Goal: Communication & Community: Answer question/provide support

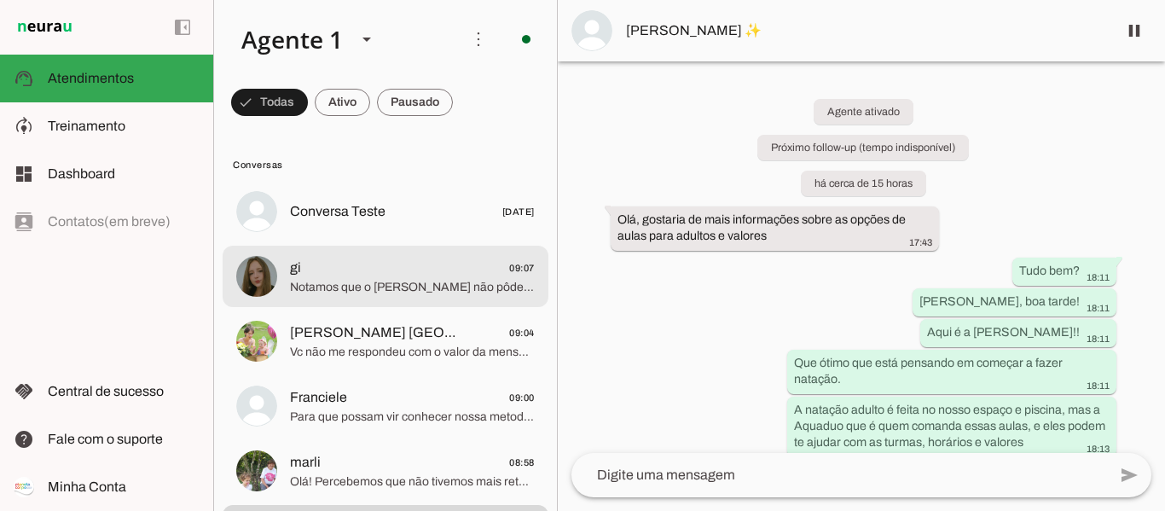
click at [369, 269] on span "gi 09:07" at bounding box center [412, 267] width 245 height 21
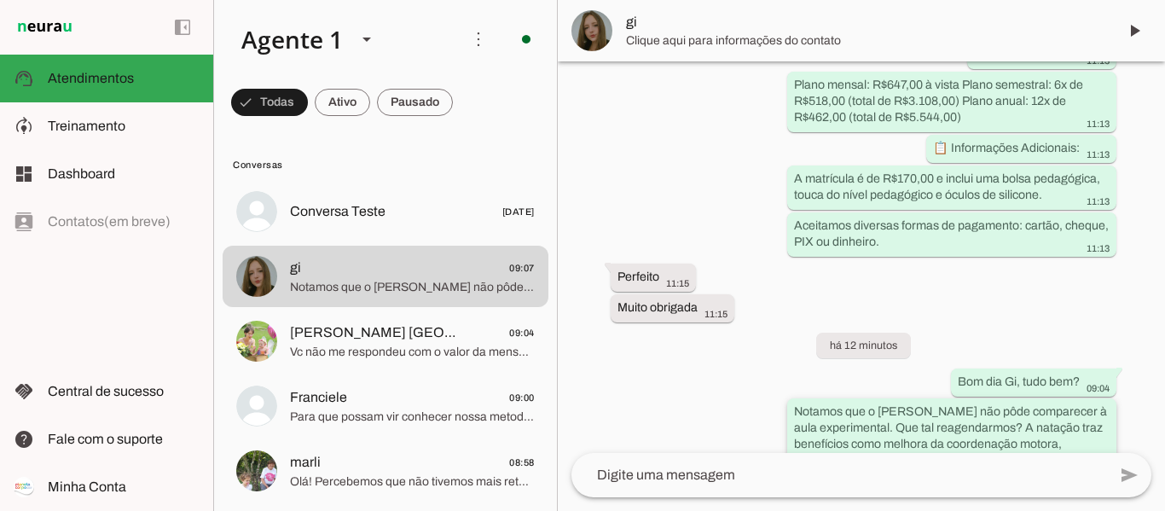
scroll to position [2436, 0]
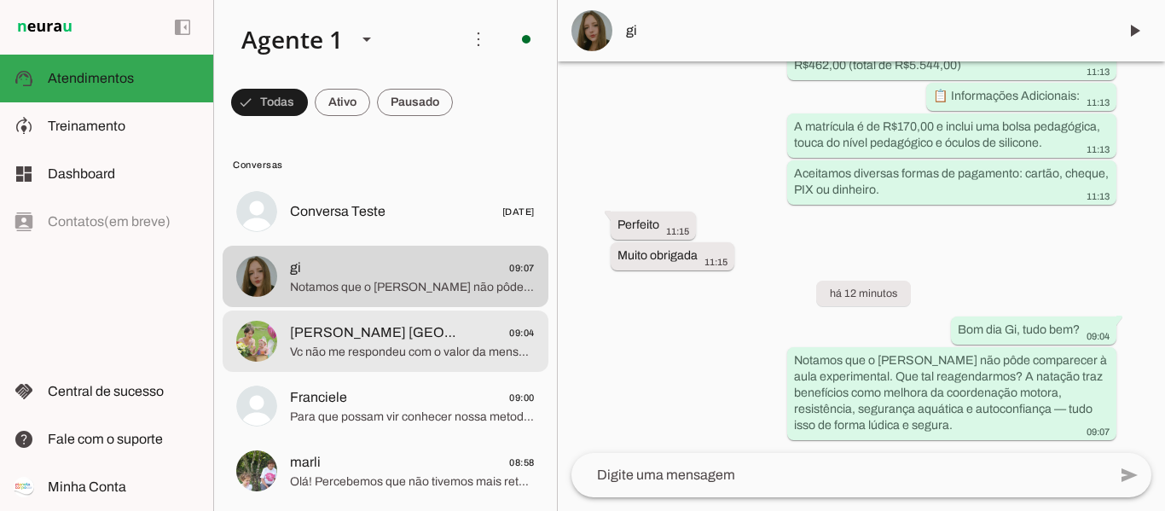
click at [376, 329] on span "[PERSON_NAME] [GEOGRAPHIC_DATA]" at bounding box center [378, 332] width 176 height 20
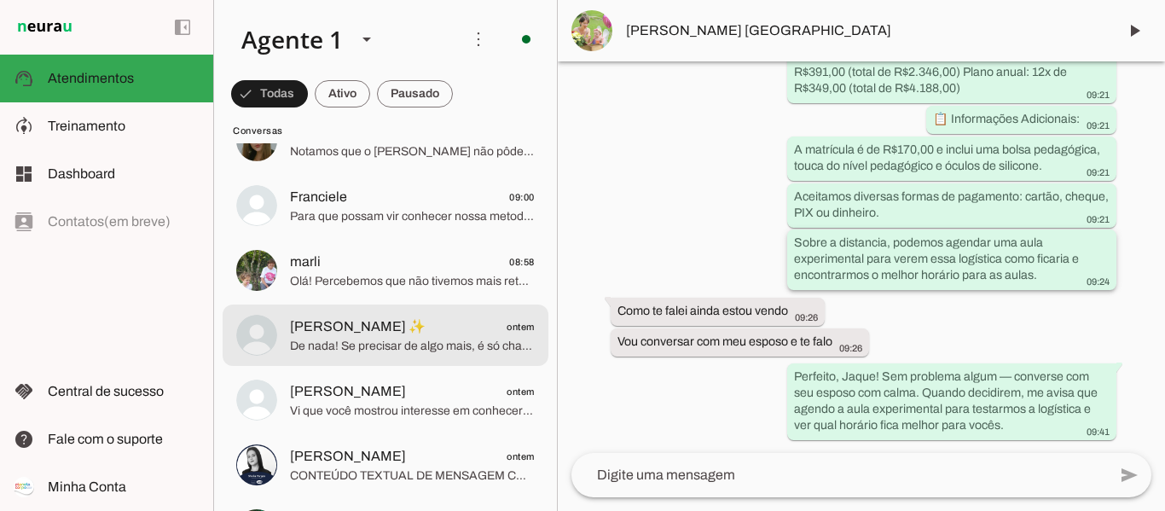
scroll to position [171, 0]
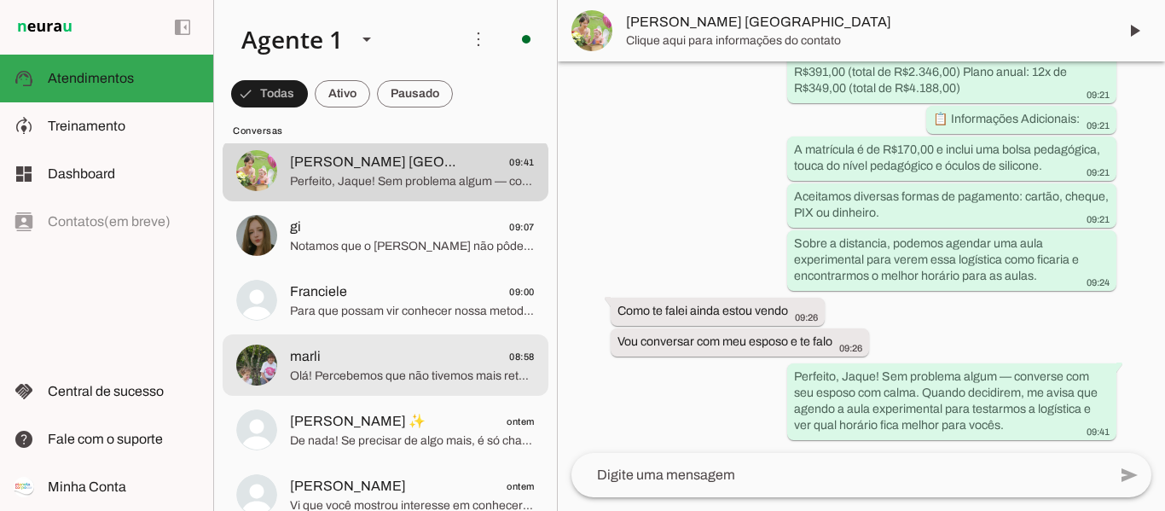
click at [378, 357] on span "marli 08:58" at bounding box center [412, 356] width 245 height 21
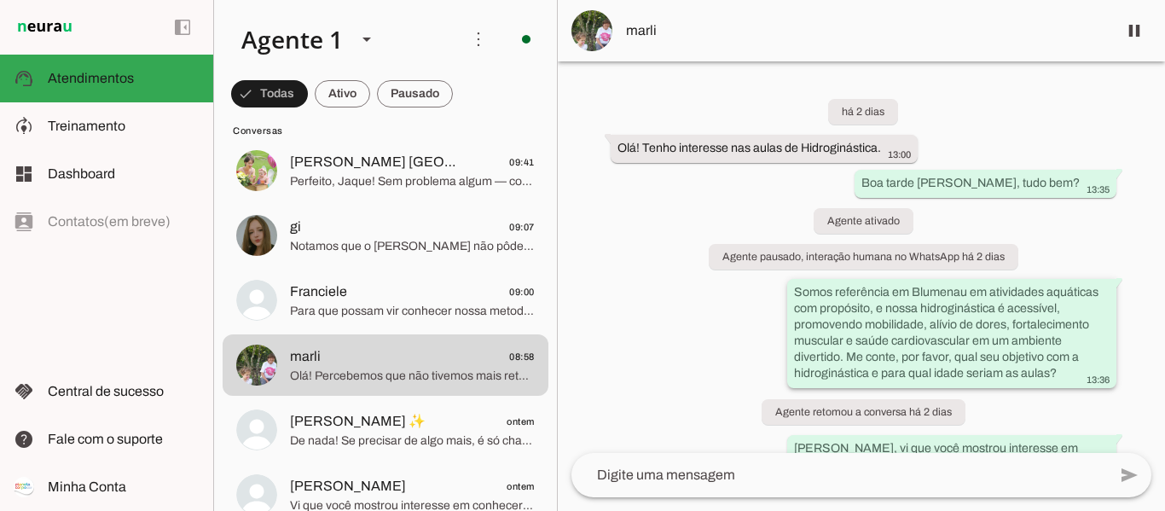
drag, startPoint x: 786, startPoint y: 291, endPoint x: 1052, endPoint y: 372, distance: 278.0
click at [1052, 372] on whatsapp-message-bubble "Somos referência em Blumenau em atividades aquáticas com propósito, e nossa hid…" at bounding box center [951, 333] width 329 height 109
